Goal: Task Accomplishment & Management: Manage account settings

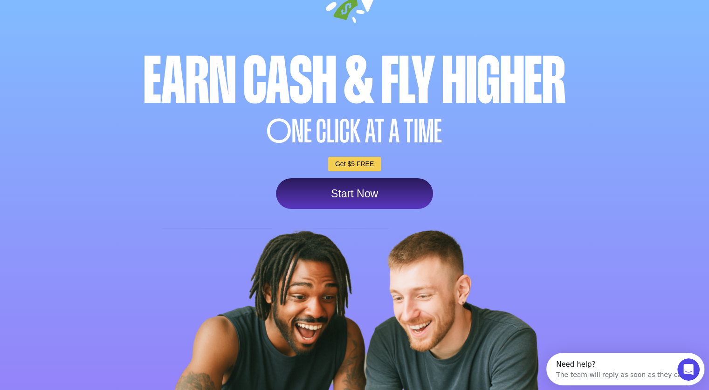
scroll to position [93, 0]
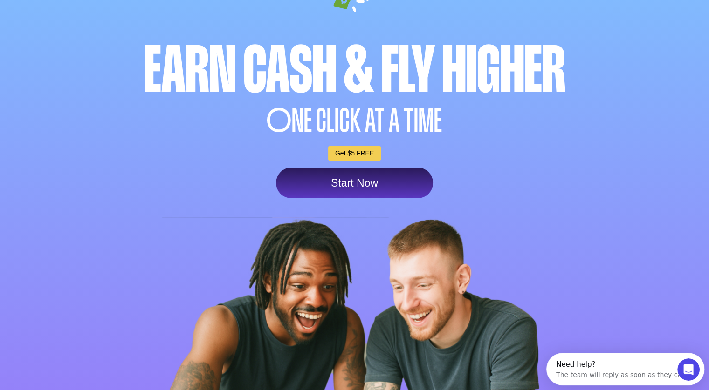
click at [351, 184] on link "Start Now" at bounding box center [354, 183] width 157 height 31
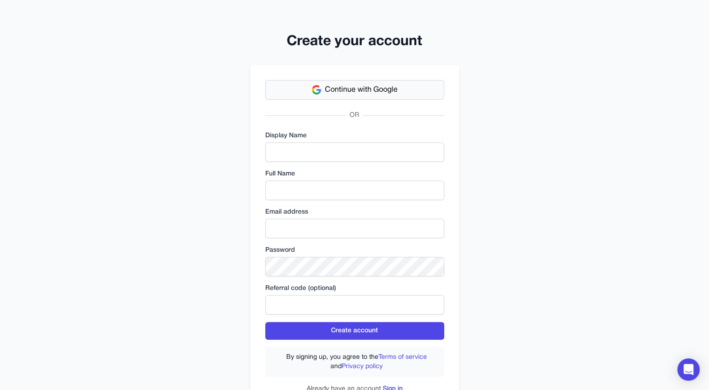
click at [346, 92] on span "Continue with Google" at bounding box center [361, 89] width 73 height 11
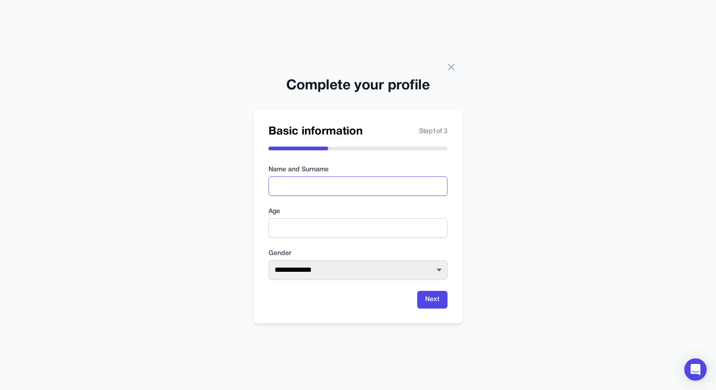
click at [309, 185] on input "text" at bounding box center [357, 187] width 179 height 20
type input "**********"
click at [306, 232] on input "number" at bounding box center [357, 228] width 179 height 20
type input "**"
click at [348, 268] on select "**********" at bounding box center [357, 270] width 179 height 20
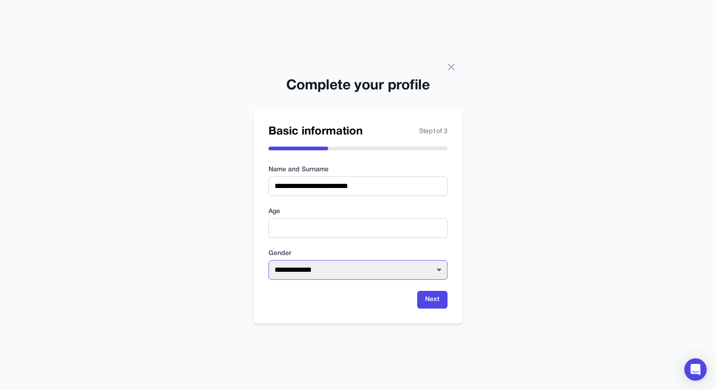
select select "****"
click at [268, 260] on select "**********" at bounding box center [357, 270] width 179 height 20
click at [434, 301] on button "Next" at bounding box center [432, 300] width 30 height 18
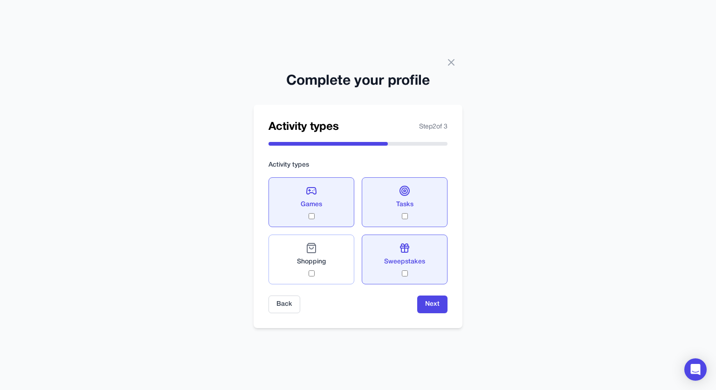
click at [314, 275] on div "Shopping" at bounding box center [311, 260] width 29 height 34
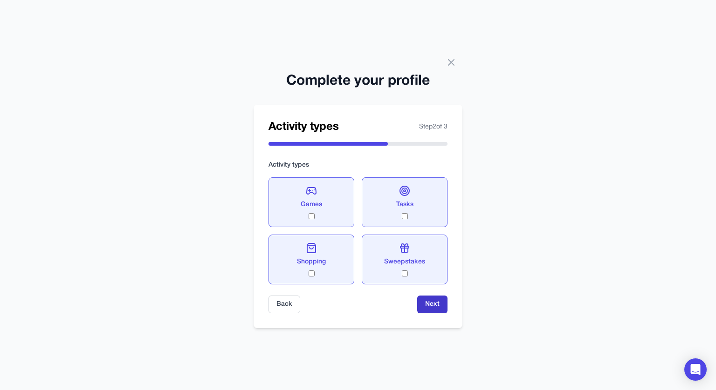
click at [429, 302] on button "Next" at bounding box center [432, 305] width 30 height 18
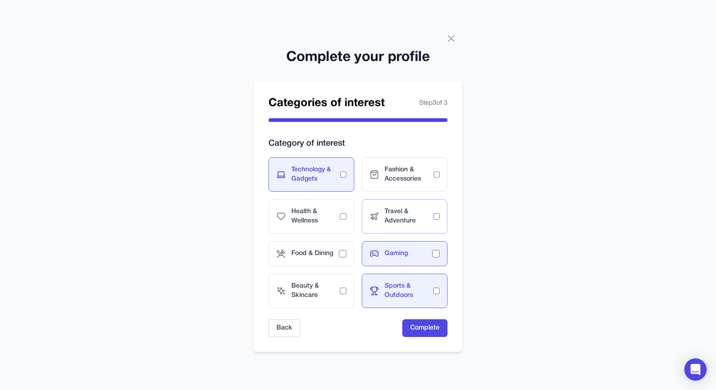
click at [429, 223] on span "Travel & Adventure" at bounding box center [408, 216] width 48 height 19
click at [432, 173] on span "Fashion & Accessories" at bounding box center [408, 174] width 49 height 19
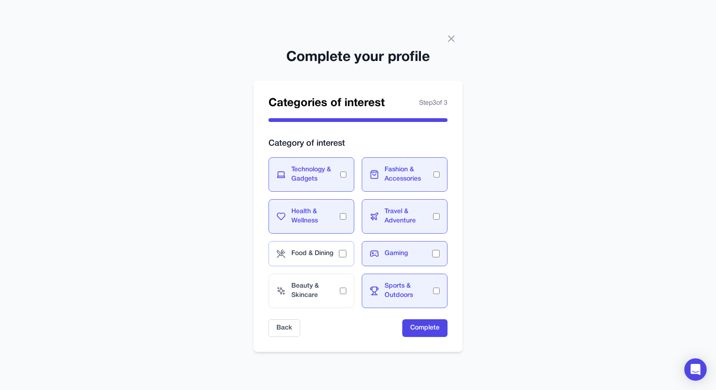
click at [342, 260] on div "Food & Dining" at bounding box center [311, 253] width 86 height 25
click at [418, 332] on button "Complete" at bounding box center [424, 329] width 45 height 18
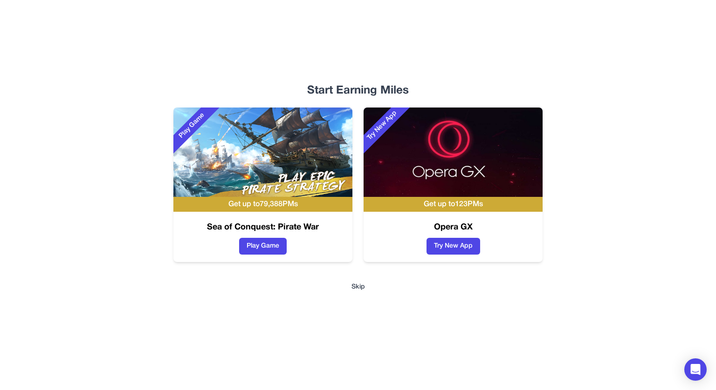
click at [358, 287] on button "Skip" at bounding box center [358, 287] width 14 height 9
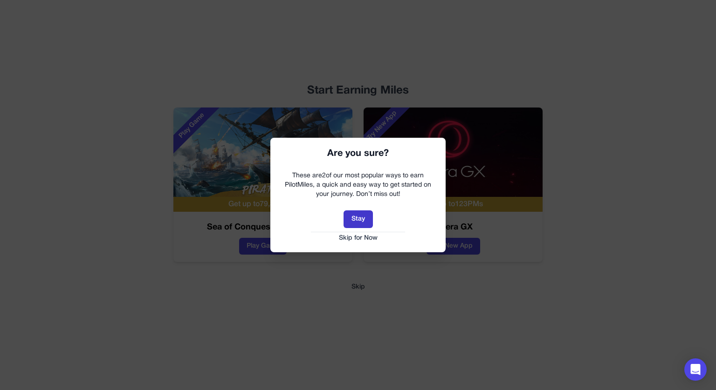
click at [360, 219] on button "Stay" at bounding box center [357, 220] width 29 height 18
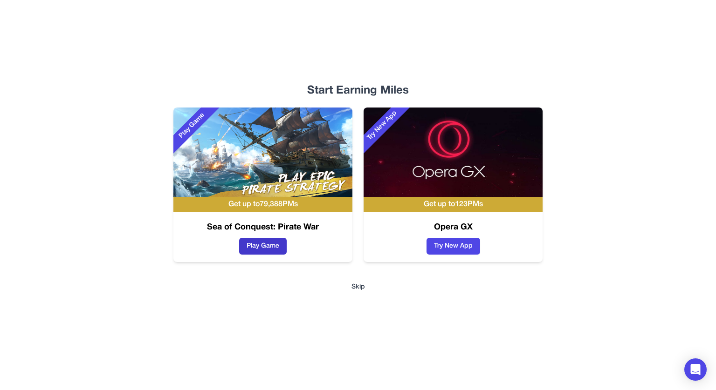
click at [267, 245] on button "Play Game" at bounding box center [263, 246] width 48 height 17
click at [274, 246] on button "Play Game" at bounding box center [263, 246] width 48 height 17
click at [359, 287] on button "Skip" at bounding box center [358, 287] width 14 height 9
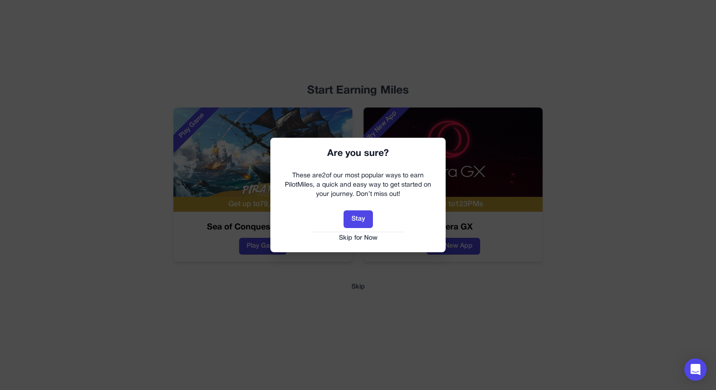
click at [355, 238] on button "Skip for Now" at bounding box center [358, 238] width 157 height 9
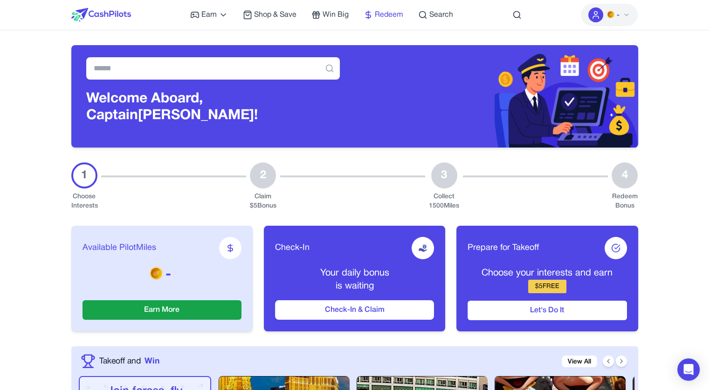
click at [386, 13] on span "Redeem" at bounding box center [389, 14] width 28 height 11
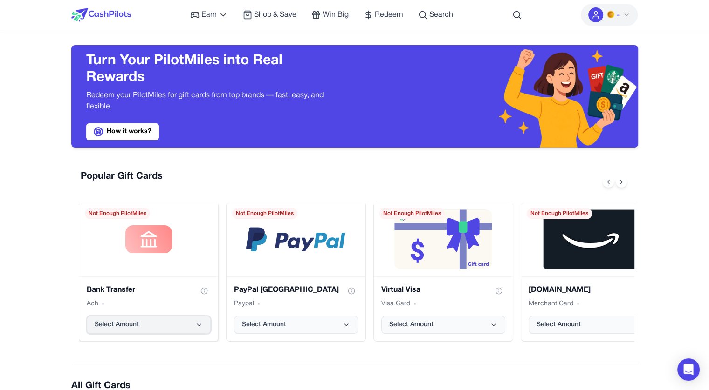
click at [192, 325] on button "Select Amount" at bounding box center [149, 325] width 124 height 18
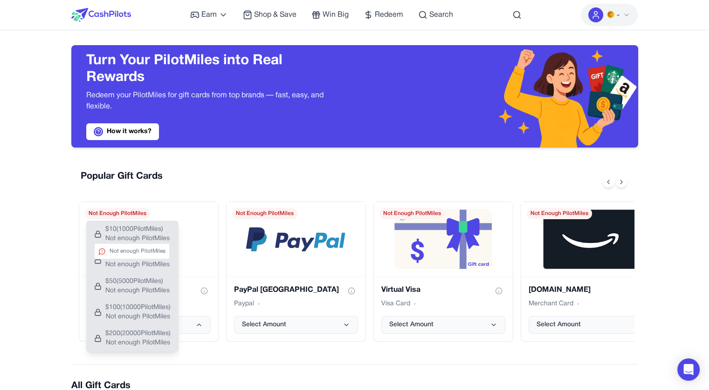
click at [154, 236] on span "Not enough PilotMiles" at bounding box center [137, 238] width 64 height 9
click at [151, 234] on span "$ 10 ( 1000 PilotMiles)" at bounding box center [137, 229] width 64 height 9
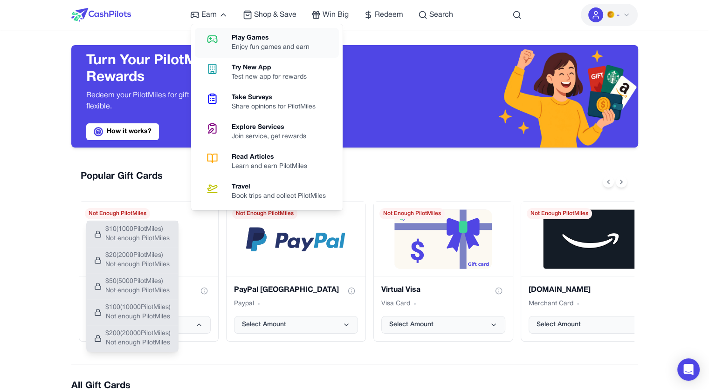
click at [265, 39] on div "Play Games" at bounding box center [274, 38] width 85 height 9
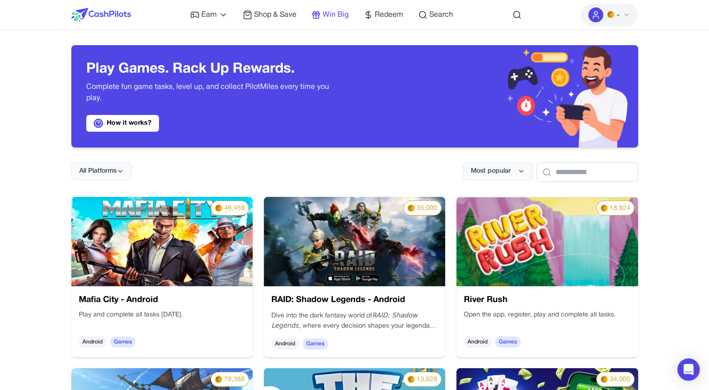
click at [338, 12] on span "Win Big" at bounding box center [335, 14] width 26 height 11
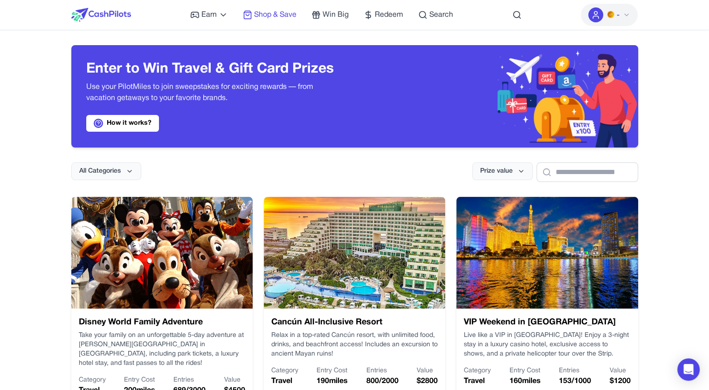
click at [279, 15] on span "Shop & Save" at bounding box center [275, 14] width 42 height 11
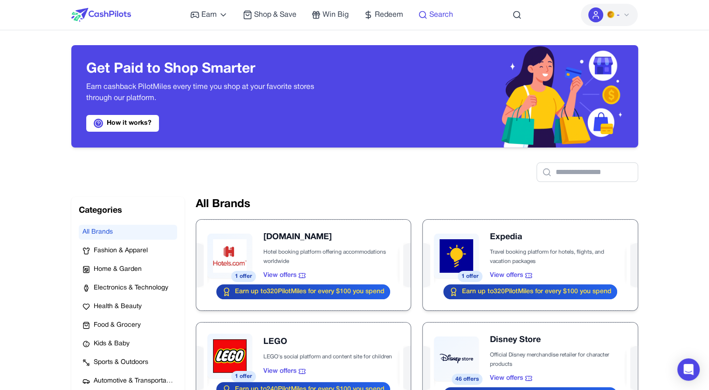
click at [429, 14] on span "Search" at bounding box center [441, 14] width 24 height 11
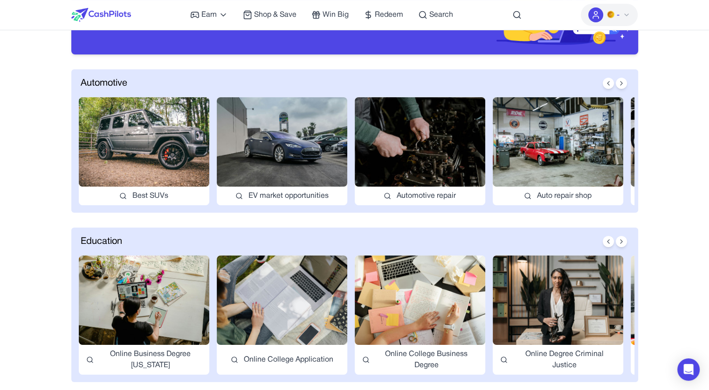
click at [158, 124] on img at bounding box center [144, 141] width 130 height 89
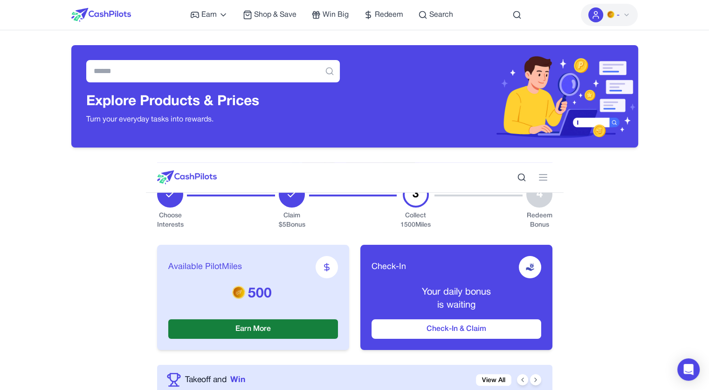
scroll to position [186, 0]
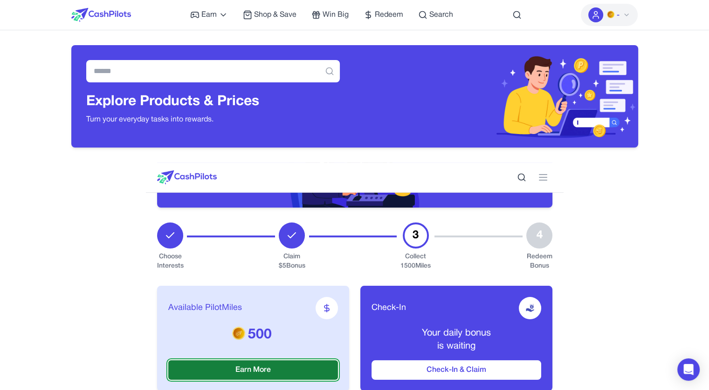
click at [266, 368] on button "Earn More" at bounding box center [253, 371] width 170 height 20
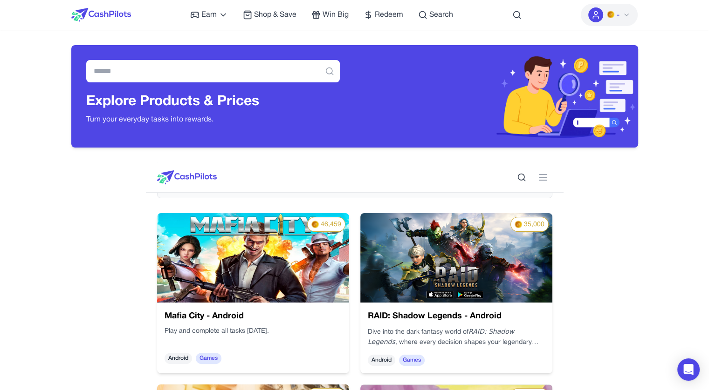
scroll to position [280, 0]
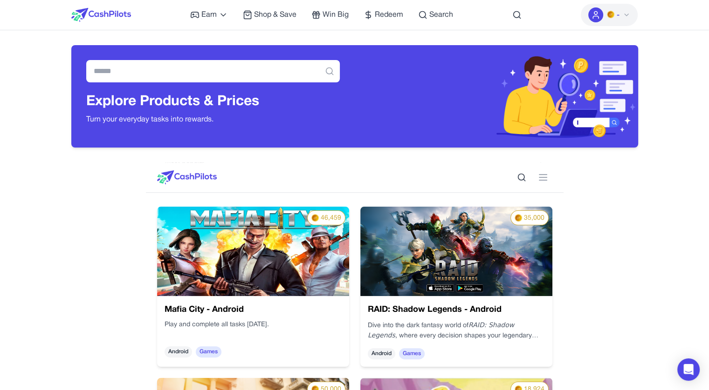
click at [264, 244] on img at bounding box center [253, 251] width 192 height 89
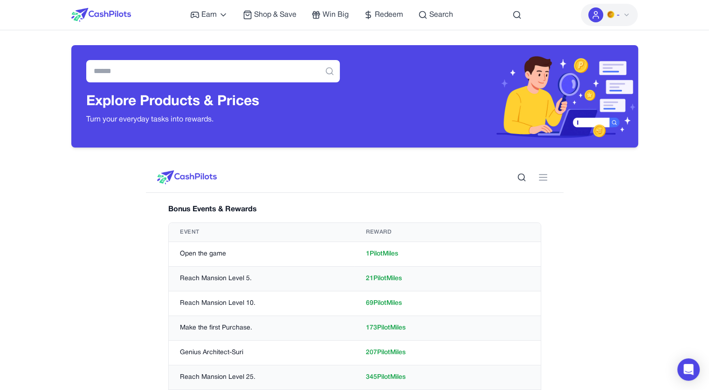
scroll to position [0, 0]
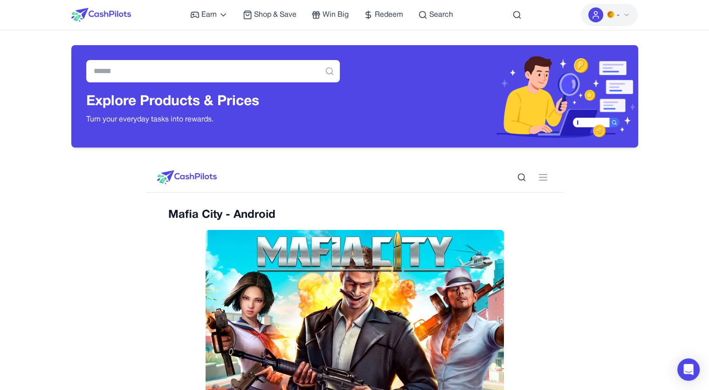
click at [621, 16] on button "-" at bounding box center [608, 15] width 57 height 22
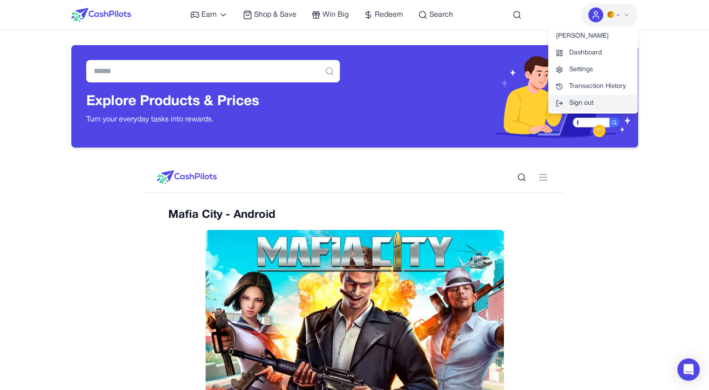
click at [583, 105] on button "Sign out" at bounding box center [592, 103] width 89 height 17
